Goal: Task Accomplishment & Management: Use online tool/utility

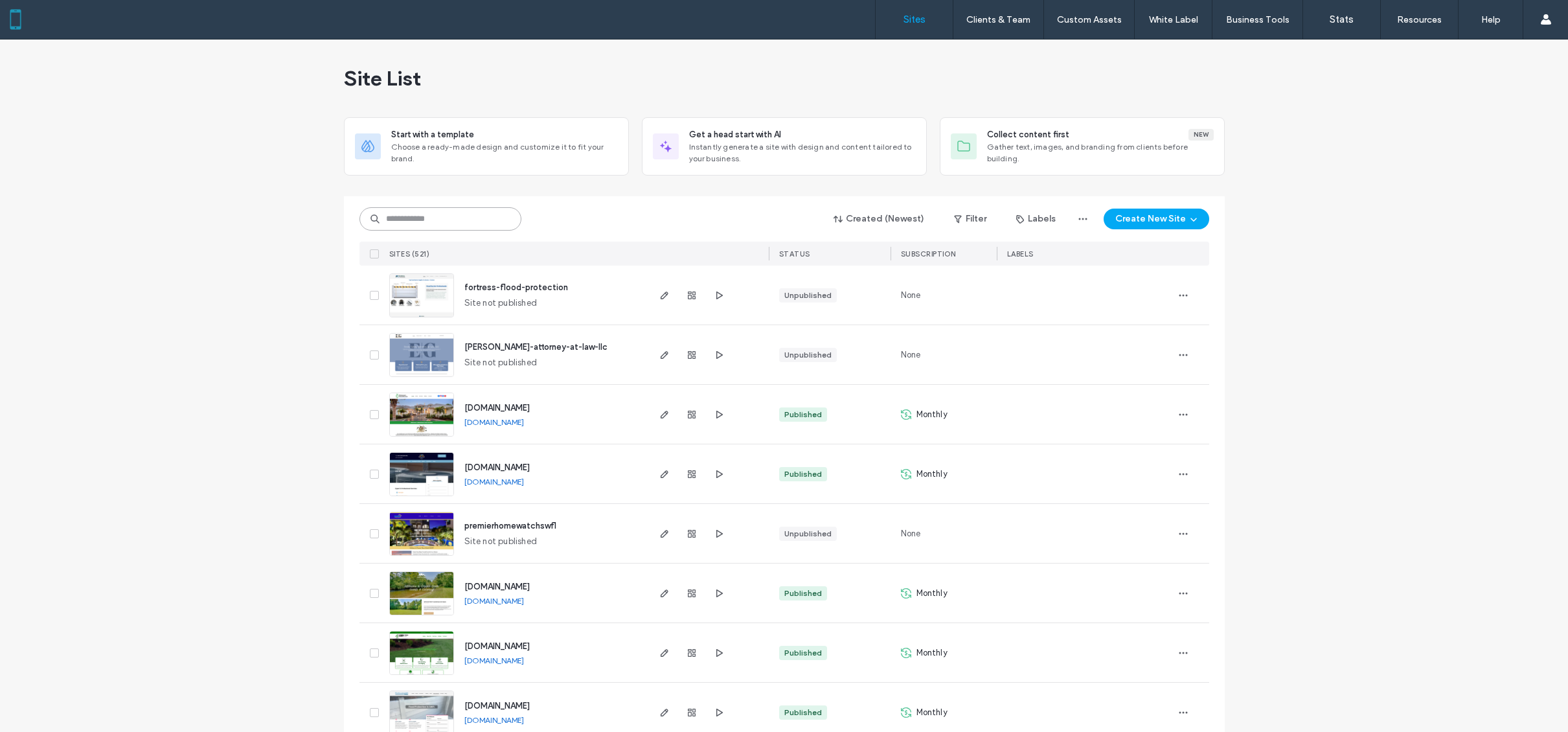
click at [443, 209] on input at bounding box center [440, 219] width 162 height 23
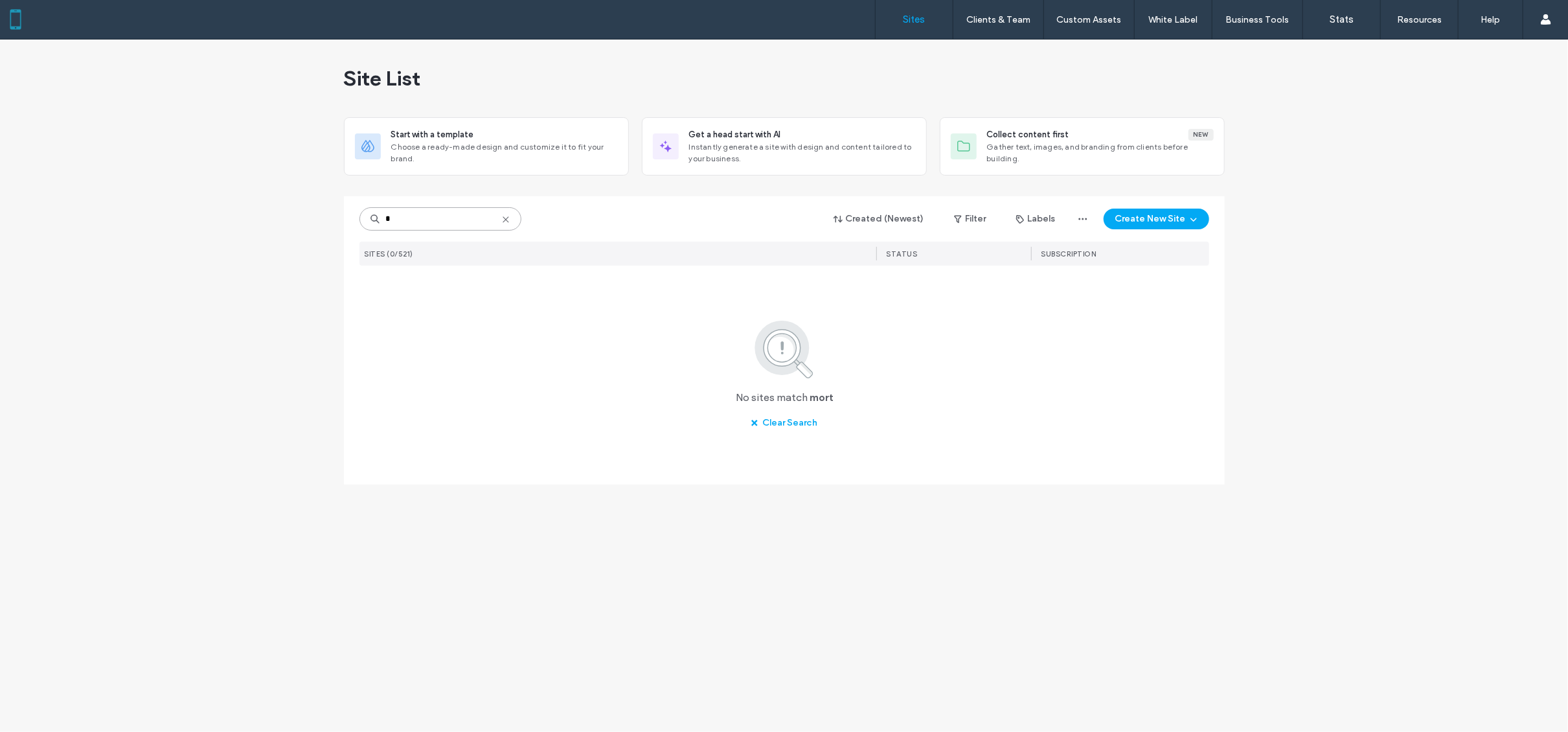
type input "*"
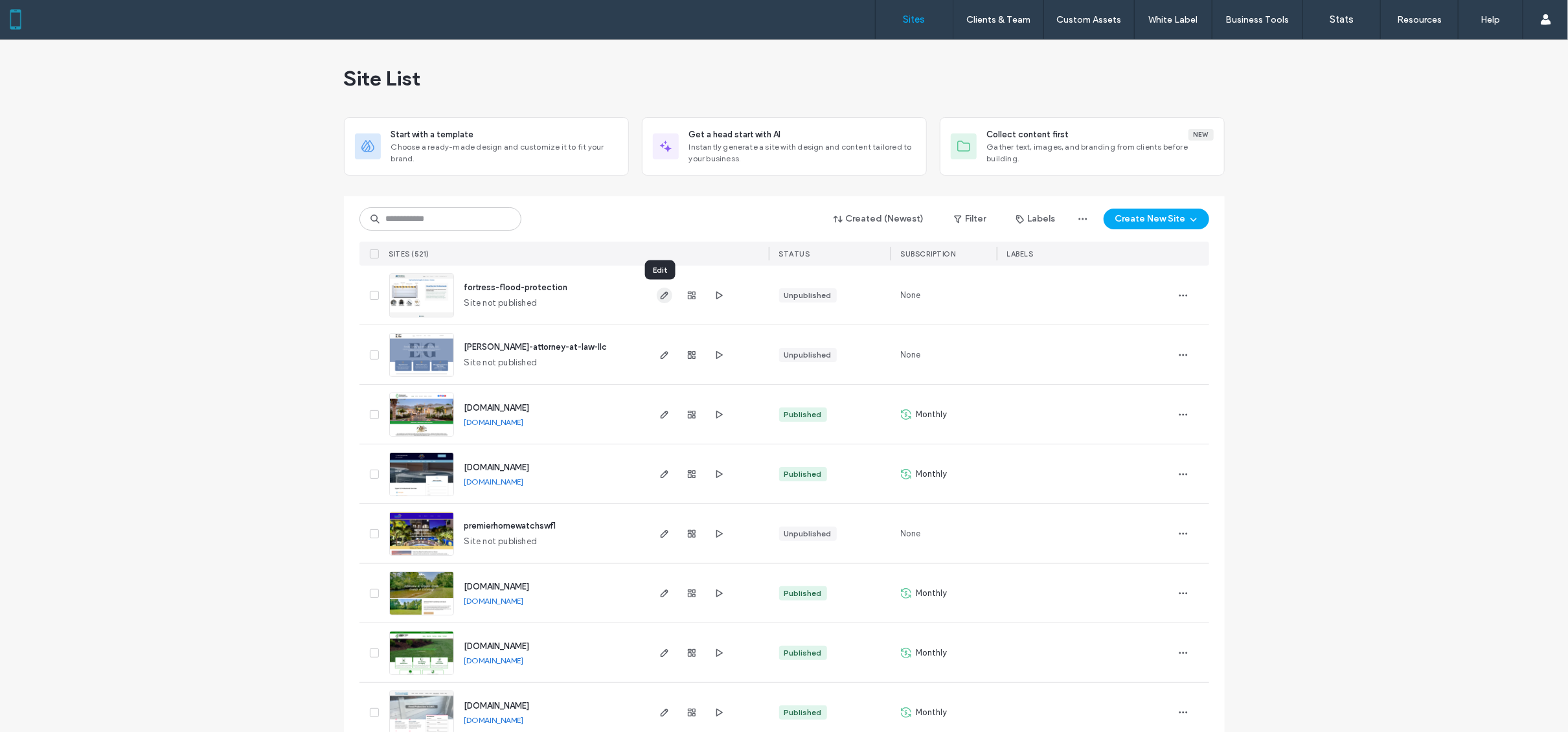
click at [660, 296] on use "button" at bounding box center [664, 295] width 8 height 8
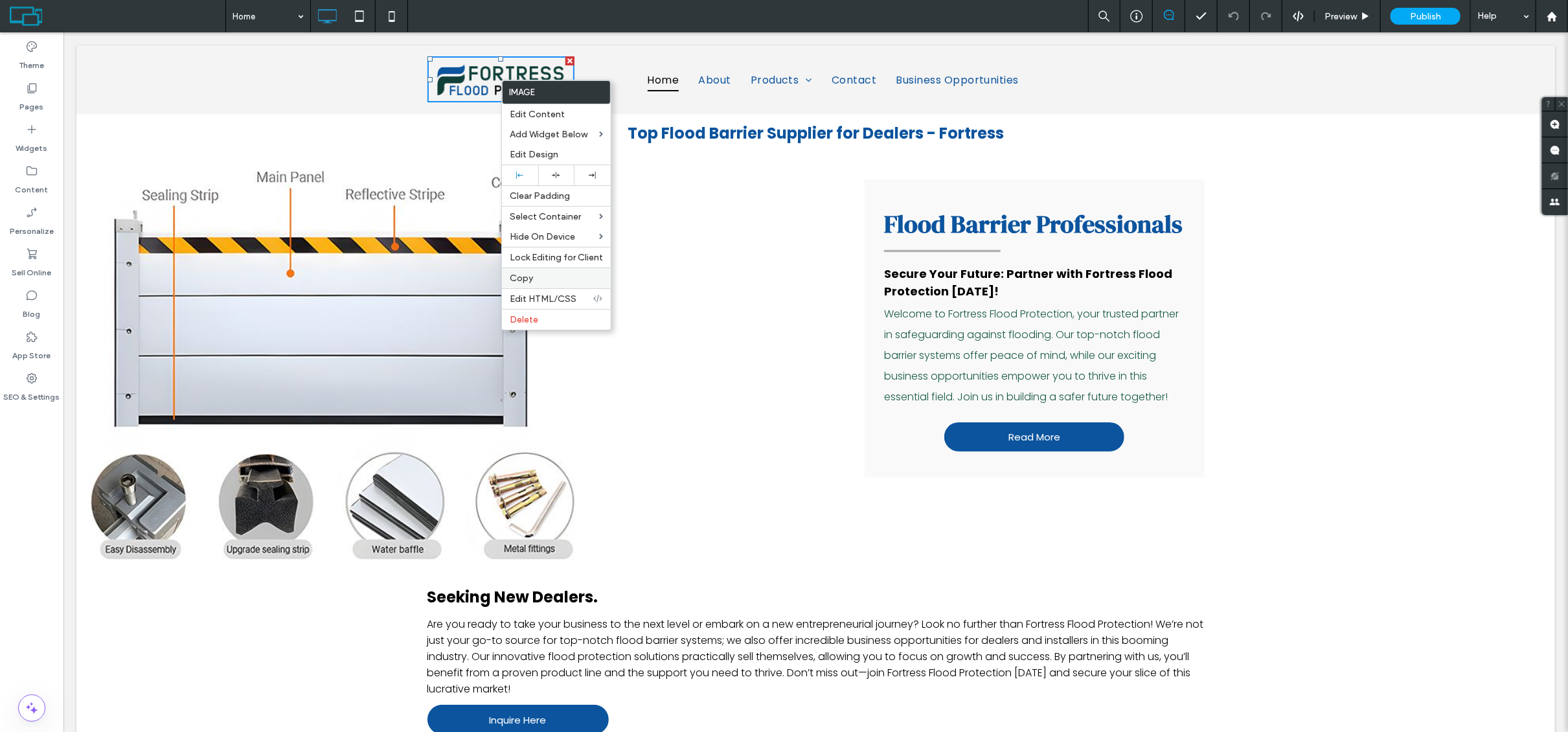
click at [533, 279] on label "Copy" at bounding box center [556, 278] width 93 height 11
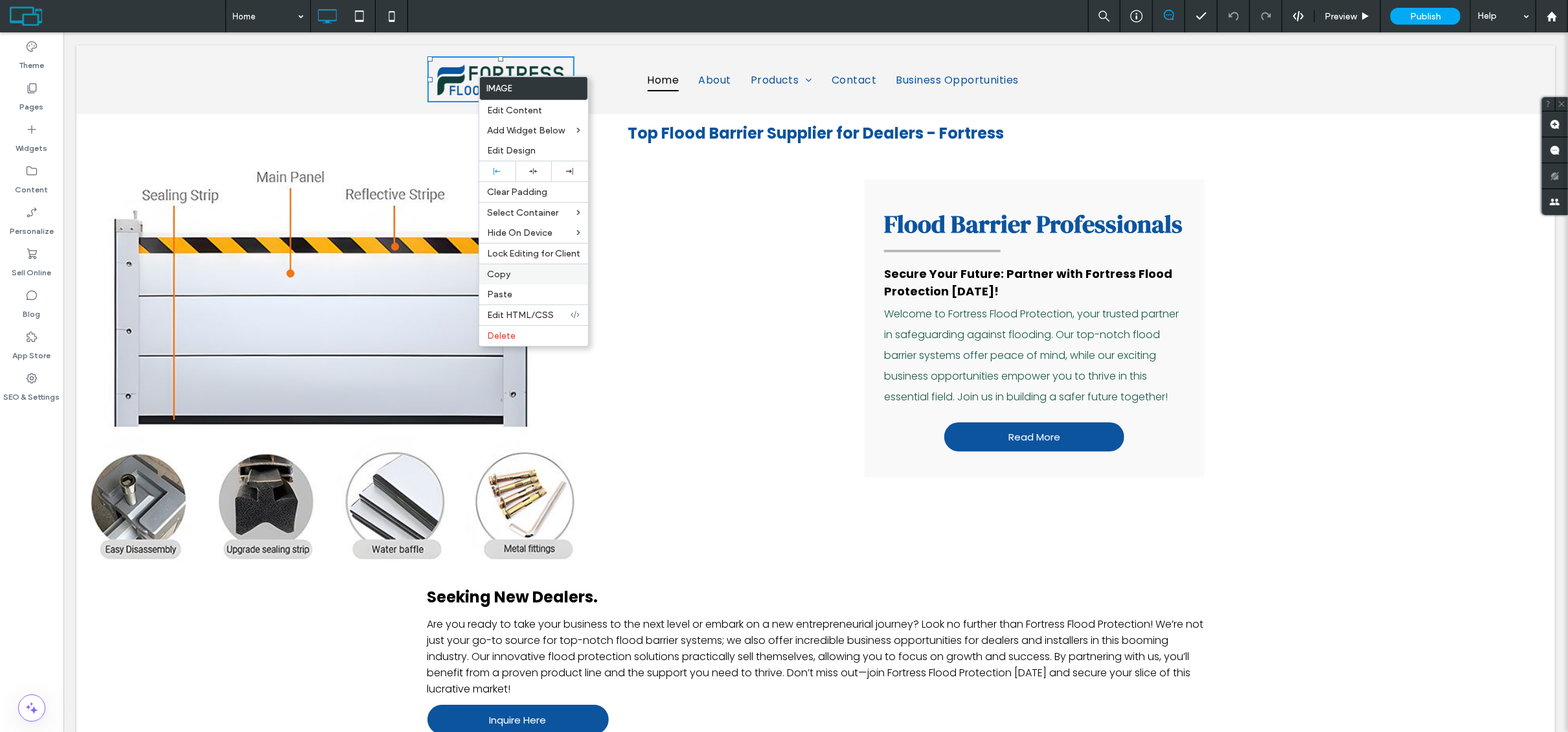
click at [508, 278] on span "Copy" at bounding box center [499, 274] width 23 height 11
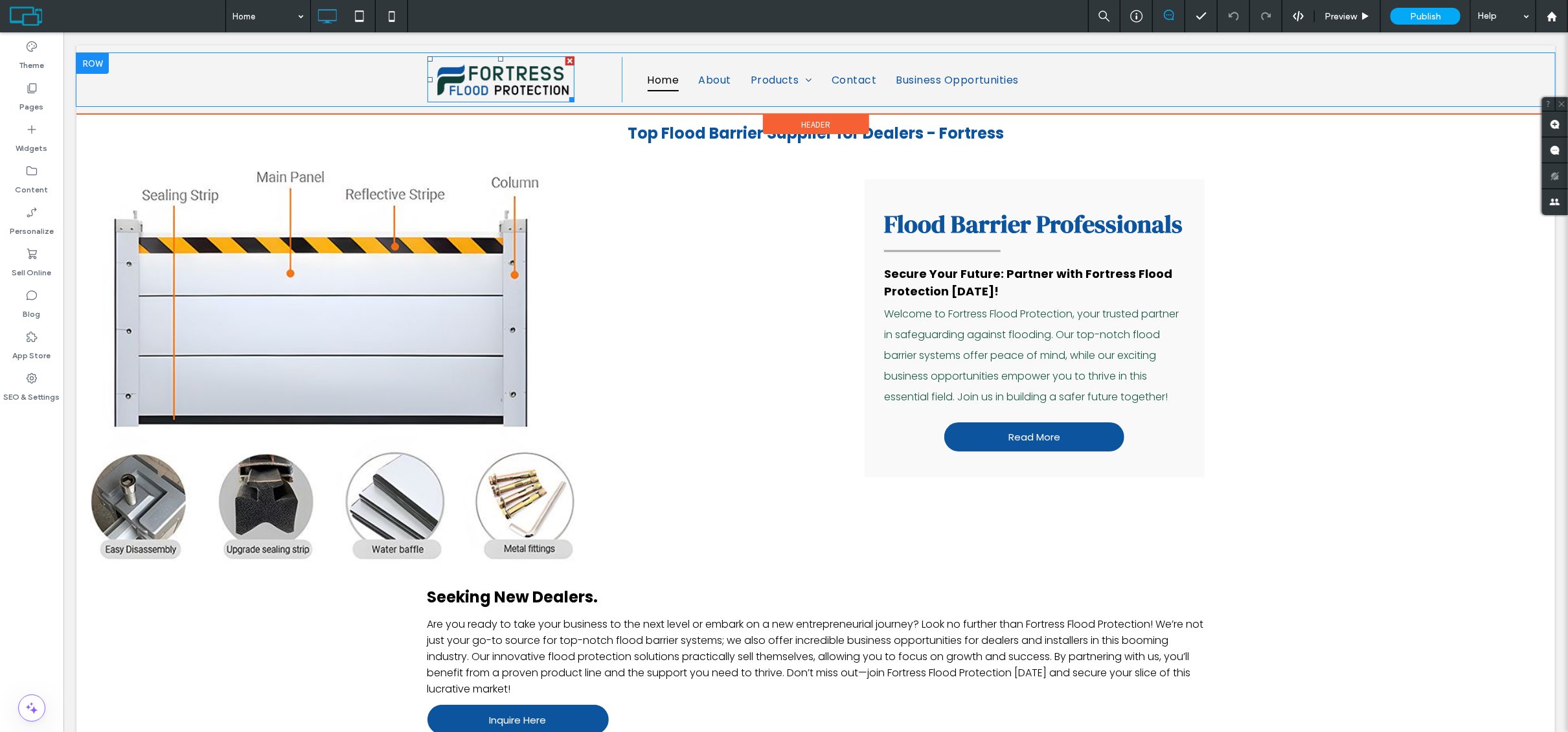
click at [506, 85] on img at bounding box center [501, 78] width 148 height 46
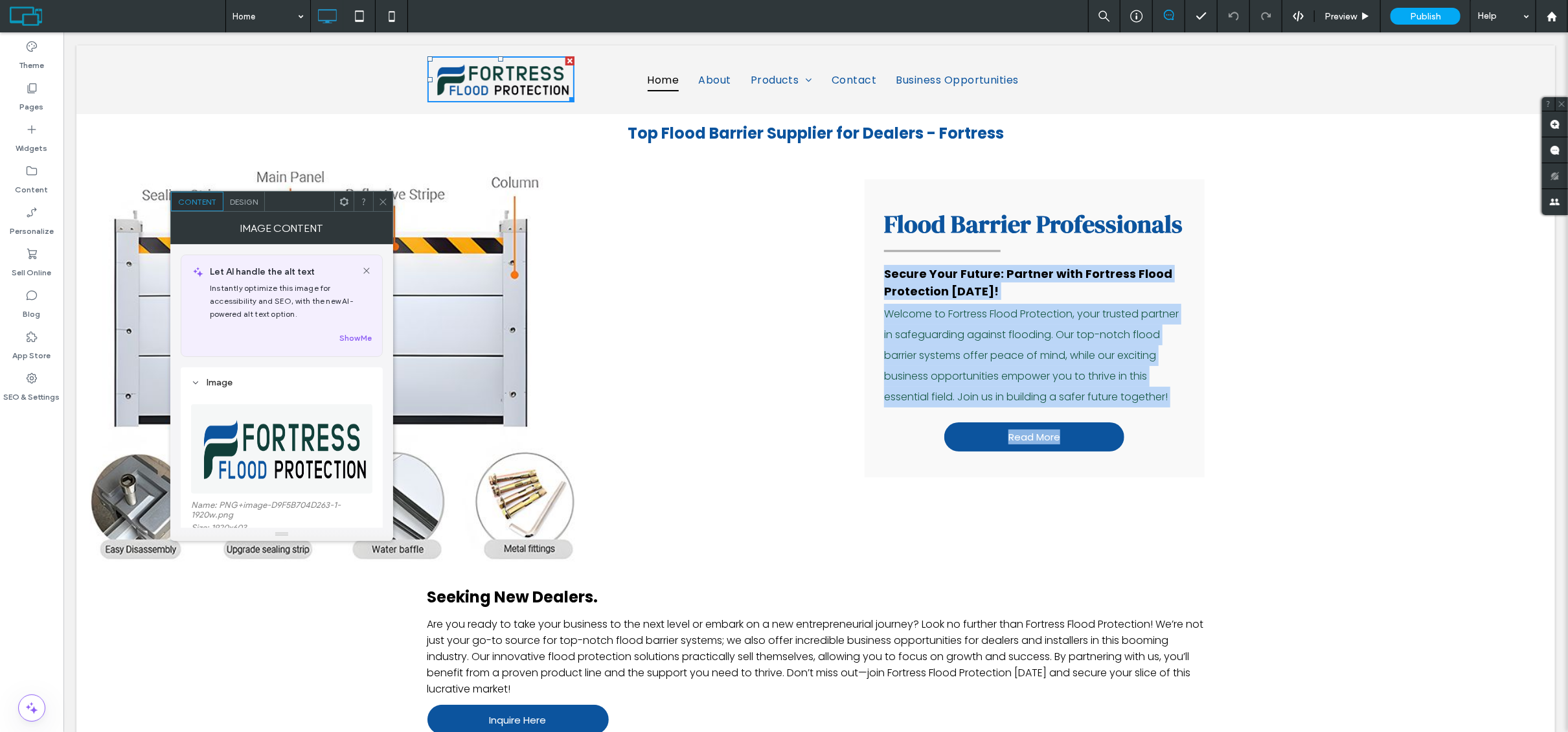
drag, startPoint x: 1269, startPoint y: 461, endPoint x: 903, endPoint y: 724, distance: 450.7
click at [854, 279] on div "Click To Paste Flood Barrier Professionals Secure Your Future: Partner with For…" at bounding box center [815, 359] width 1479 height 417
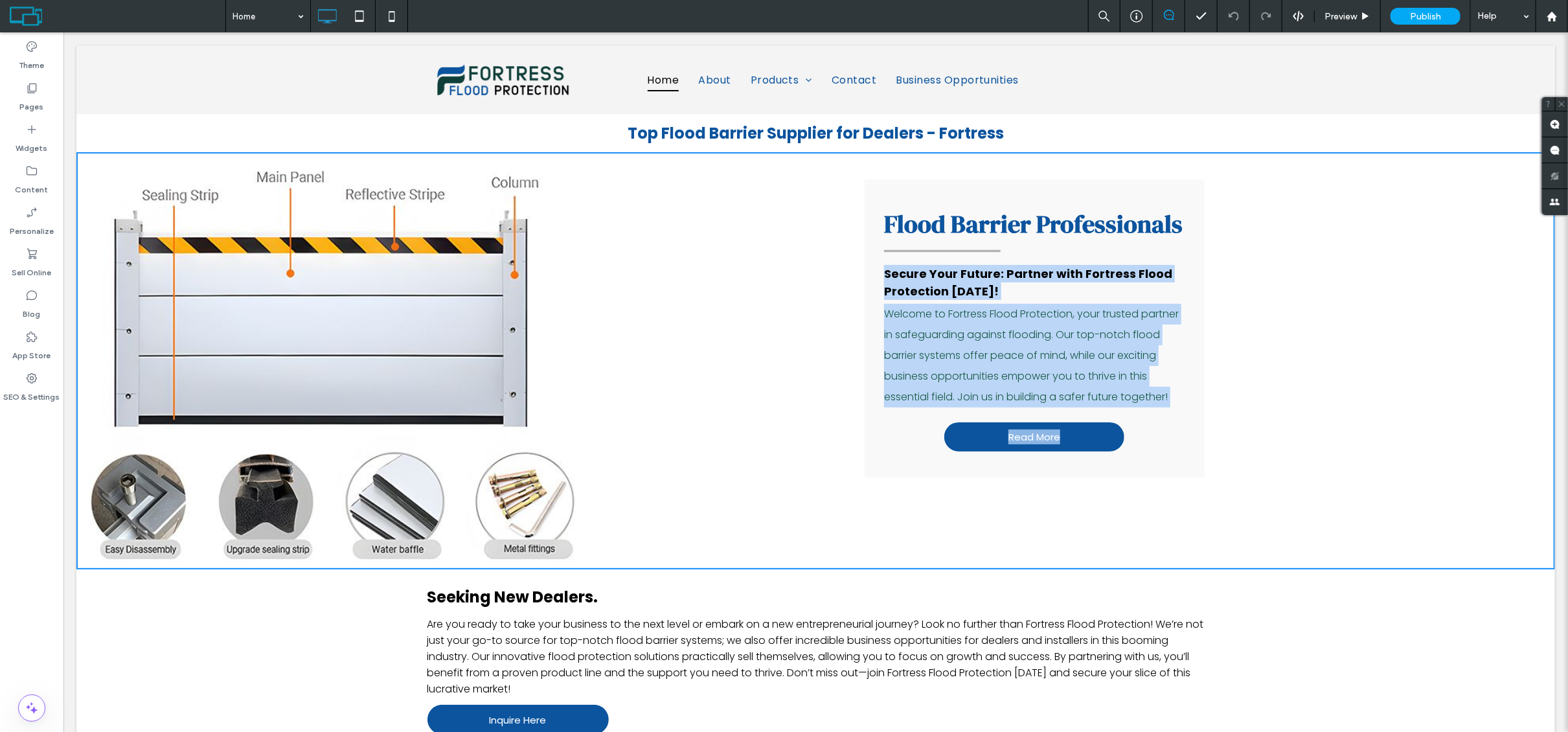
click at [1333, 386] on div "Click To Paste Flood Barrier Professionals Secure Your Future: Partner with For…" at bounding box center [815, 359] width 1479 height 417
drag, startPoint x: 1191, startPoint y: 470, endPoint x: 733, endPoint y: 178, distance: 543.2
click at [733, 178] on div "Click To Paste Flood Barrier Professionals Secure Your Future: Partner with For…" at bounding box center [815, 359] width 1479 height 417
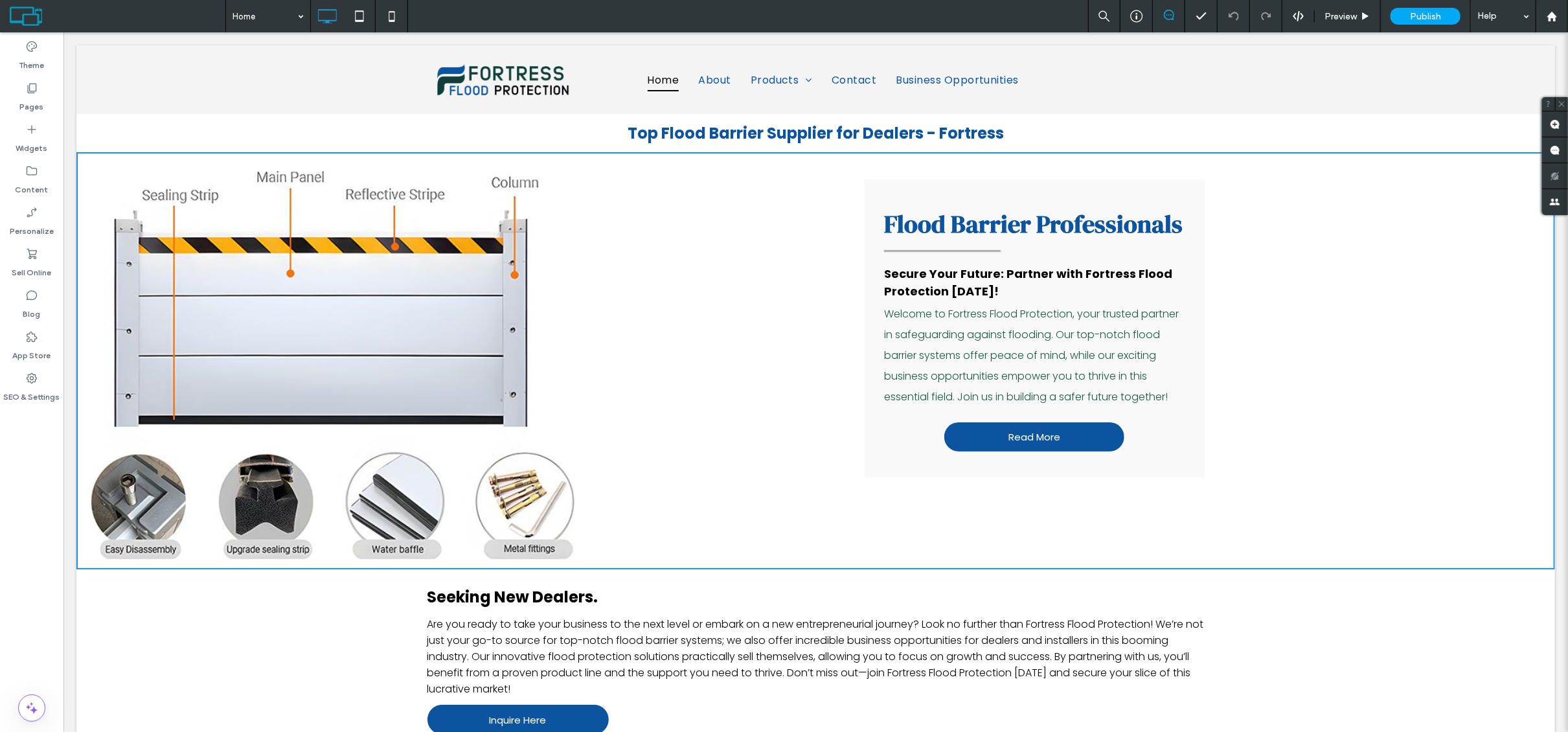
click at [1282, 588] on div "Seeking New Dealers. ﻿ Are you ready to take your business to the next level or…" at bounding box center [815, 658] width 1479 height 181
